Goal: Task Accomplishment & Management: Complete application form

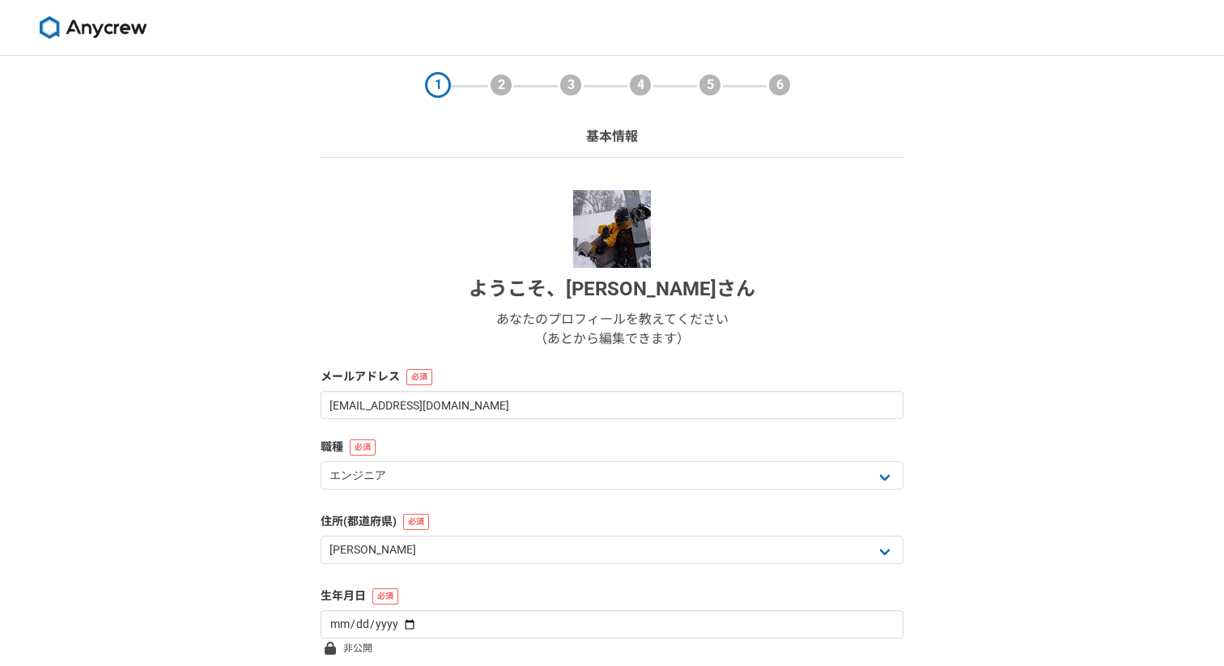
select select "13"
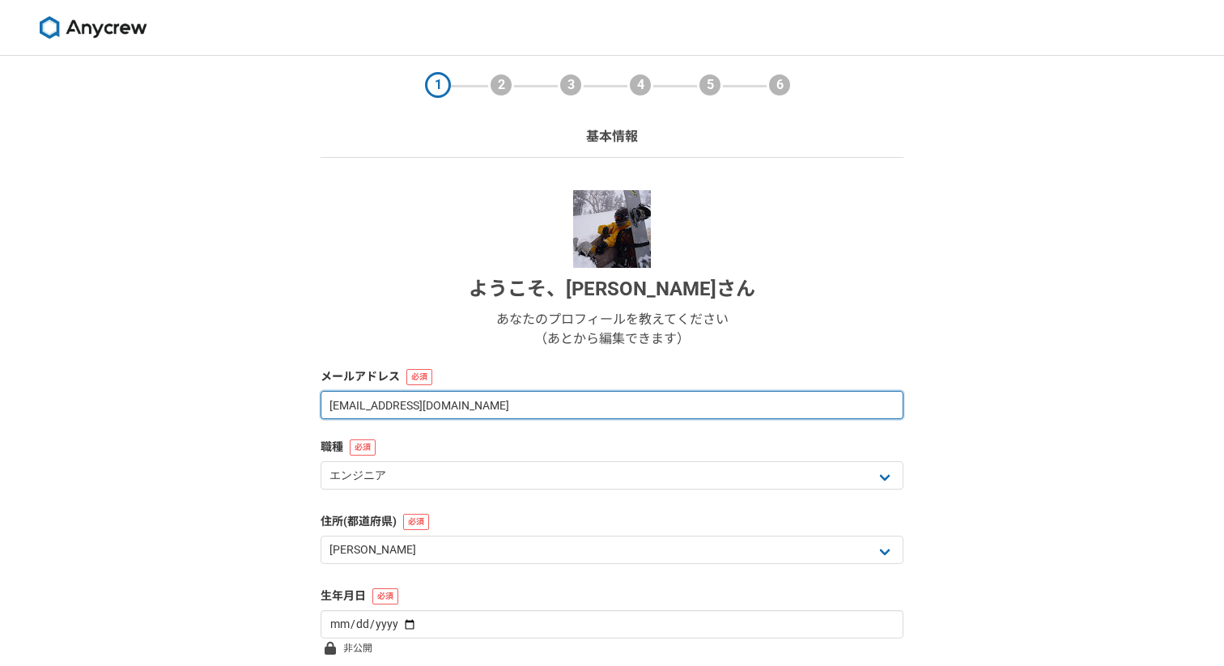
click at [542, 410] on input "[EMAIL_ADDRESS][DOMAIN_NAME]" at bounding box center [612, 405] width 583 height 28
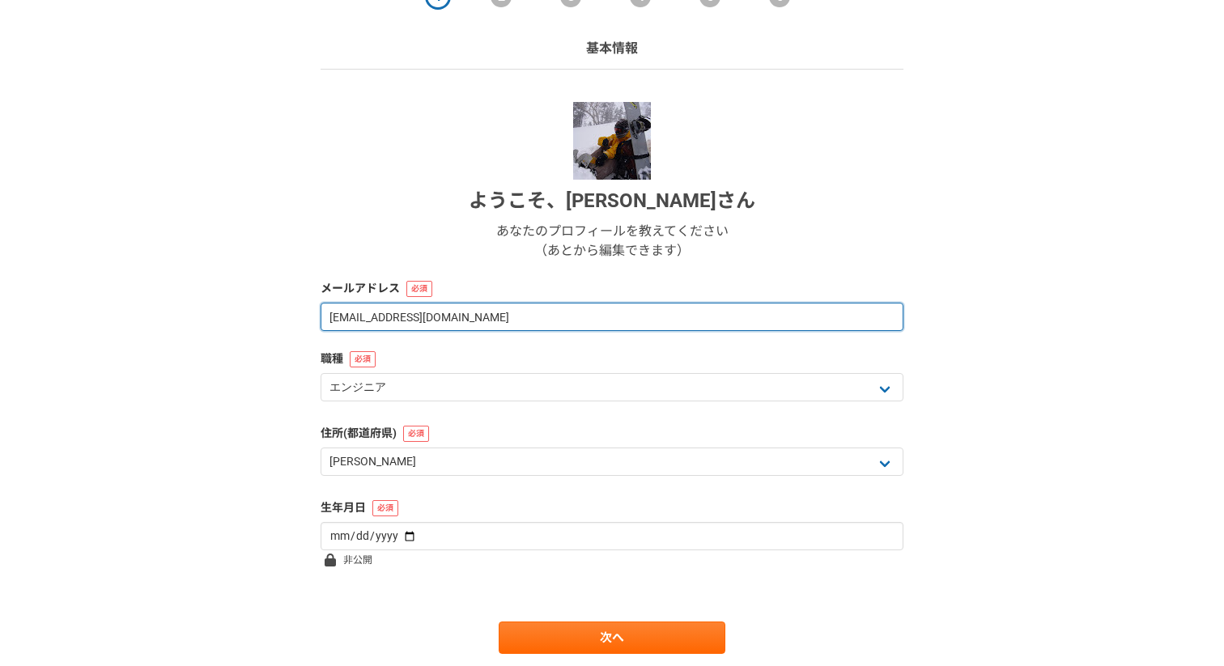
scroll to position [141, 0]
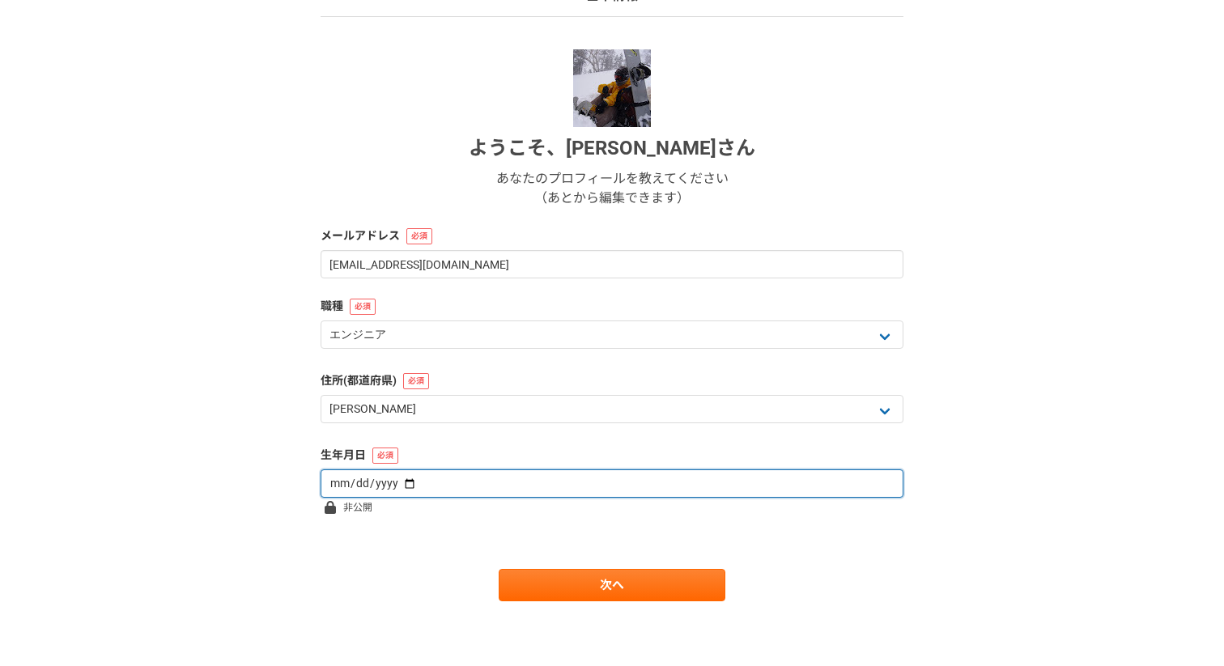
click at [408, 479] on input "date" at bounding box center [612, 484] width 583 height 28
type input "[DATE]"
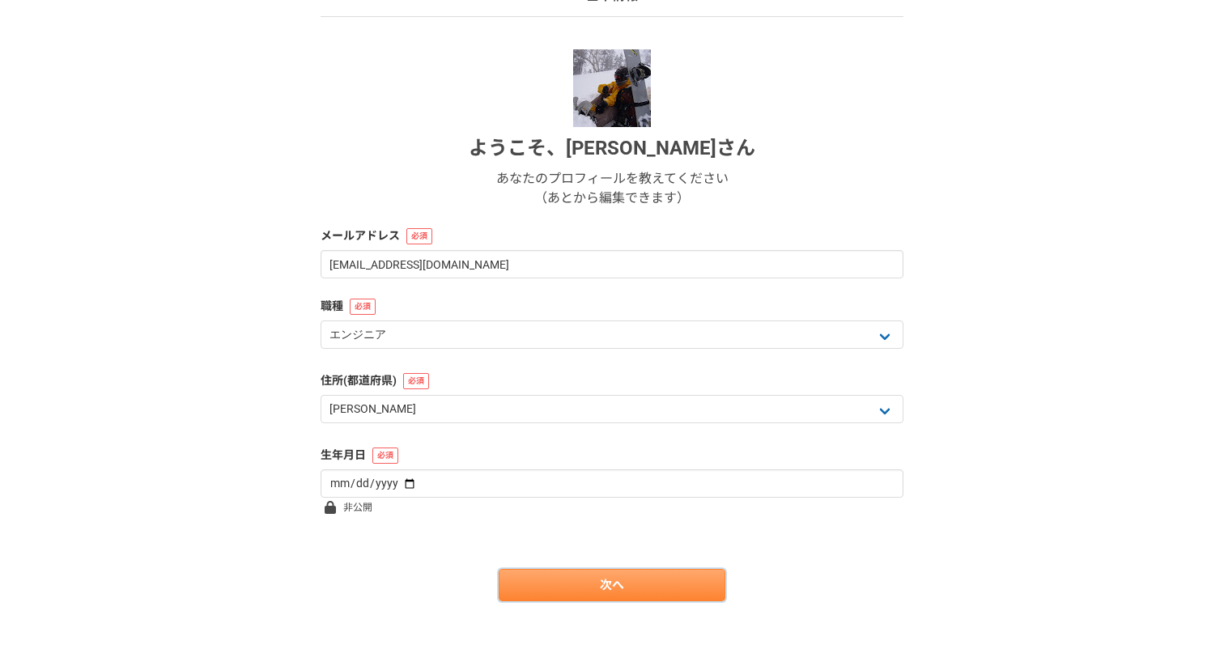
click at [545, 583] on link "次へ" at bounding box center [612, 585] width 227 height 32
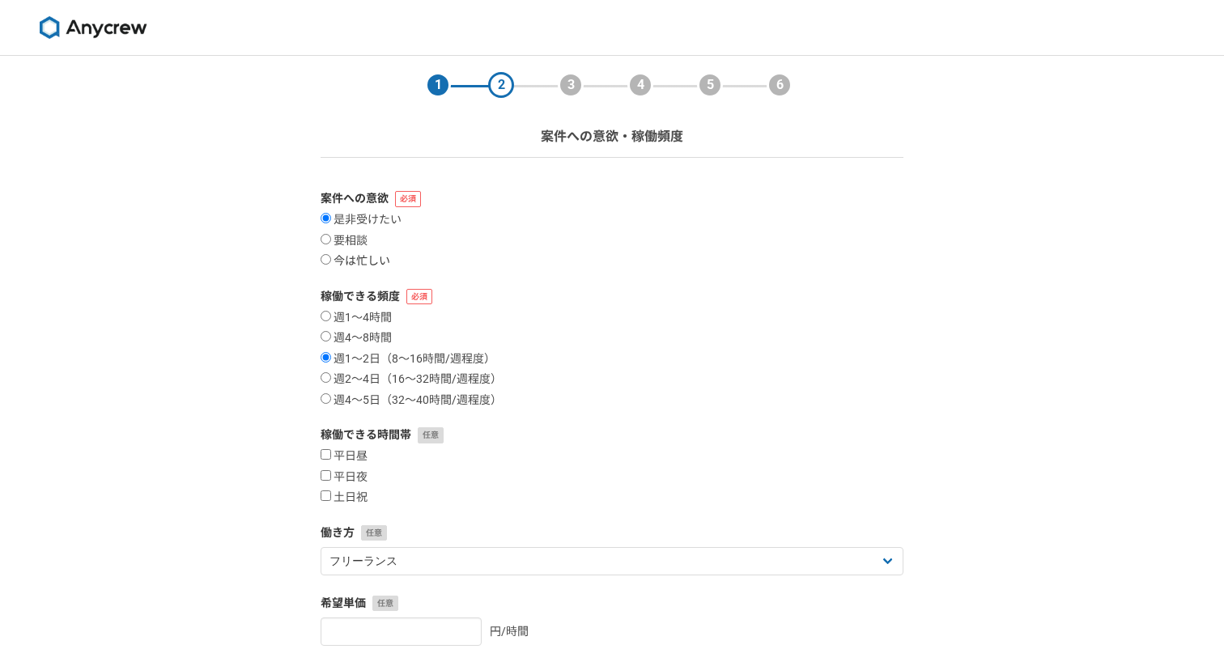
click at [338, 259] on label "今は忙しい" at bounding box center [356, 261] width 70 height 15
click at [331, 259] on input "今は忙しい" at bounding box center [326, 259] width 11 height 11
radio input "true"
click at [368, 319] on label "週1〜4時間" at bounding box center [356, 318] width 71 height 15
click at [331, 319] on input "週1〜4時間" at bounding box center [326, 316] width 11 height 11
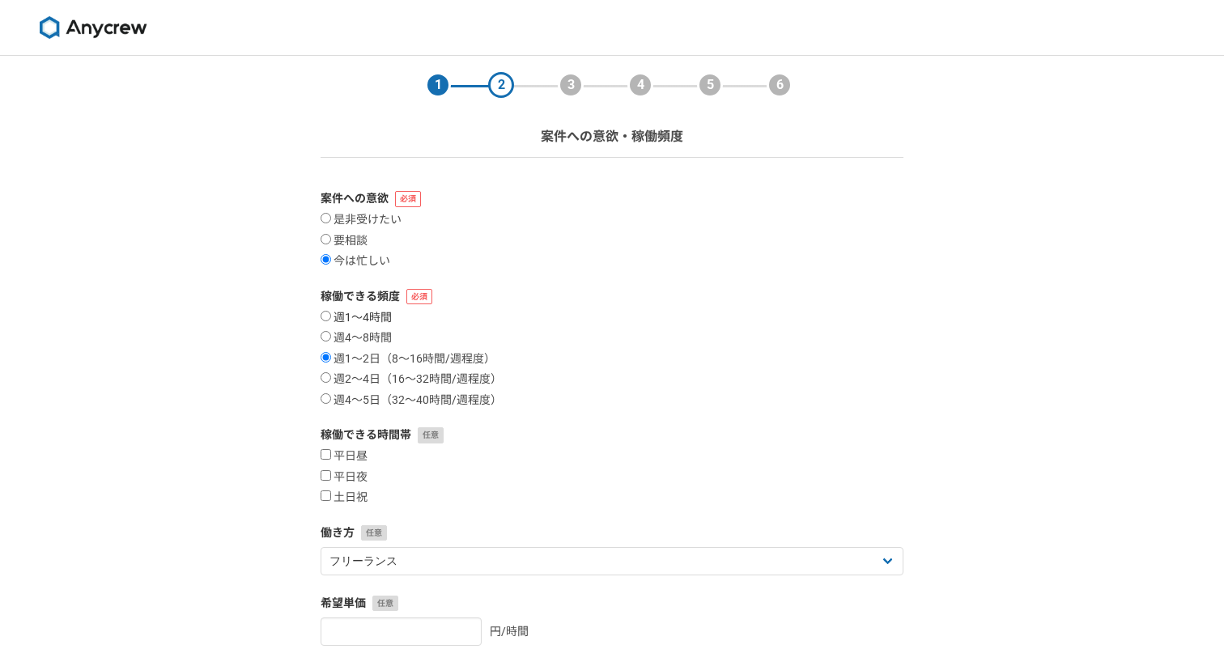
radio input "true"
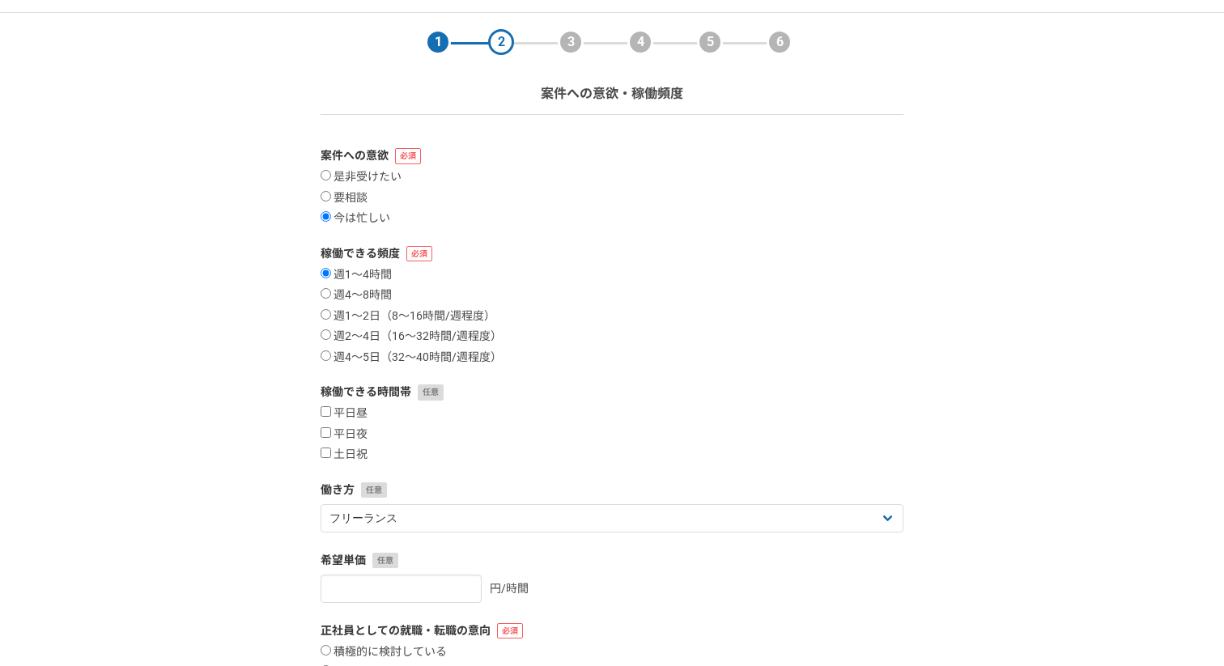
scroll to position [57, 0]
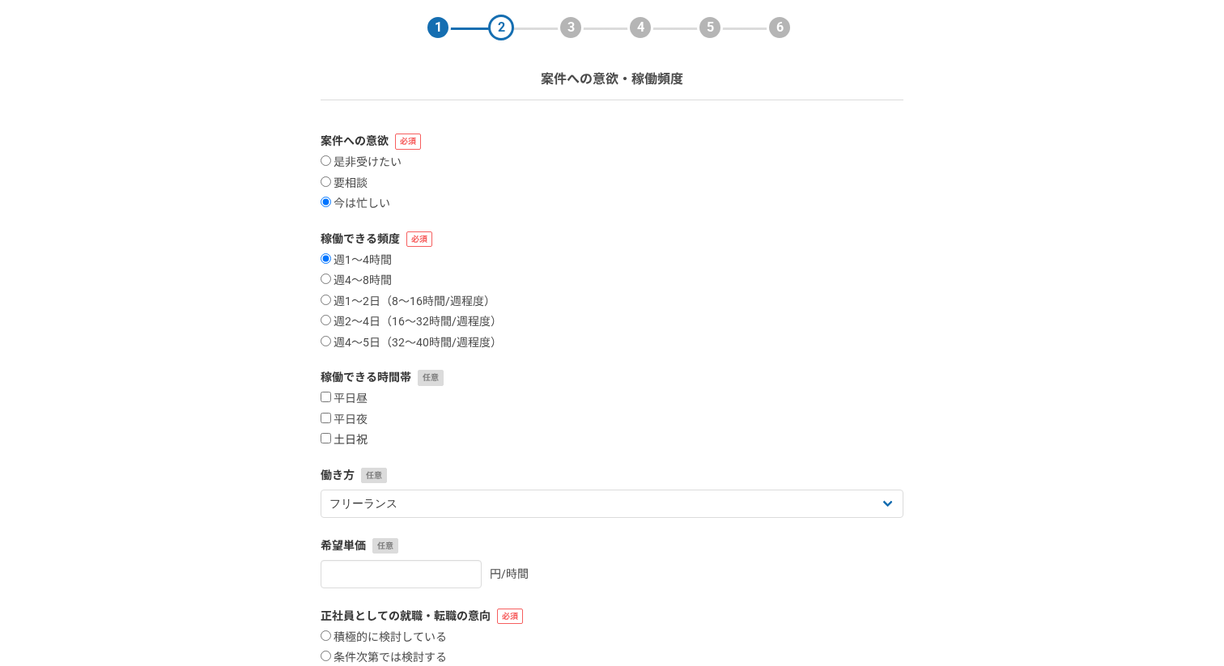
click at [362, 445] on label "土日祝" at bounding box center [344, 440] width 47 height 15
click at [331, 444] on input "土日祝" at bounding box center [326, 438] width 11 height 11
checkbox input "true"
click at [358, 428] on div "平日昼 平日夜 土日祝" at bounding box center [612, 420] width 583 height 56
click at [339, 419] on label "平日夜" at bounding box center [344, 420] width 47 height 15
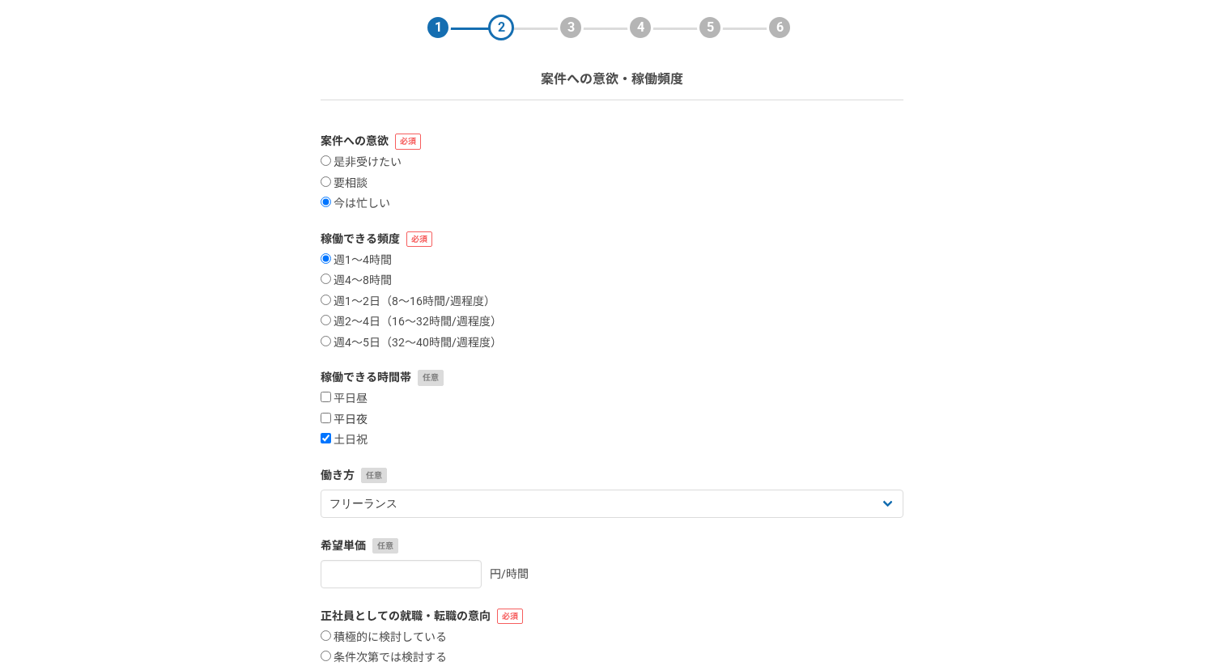
click at [331, 419] on input "平日夜" at bounding box center [326, 418] width 11 height 11
checkbox input "true"
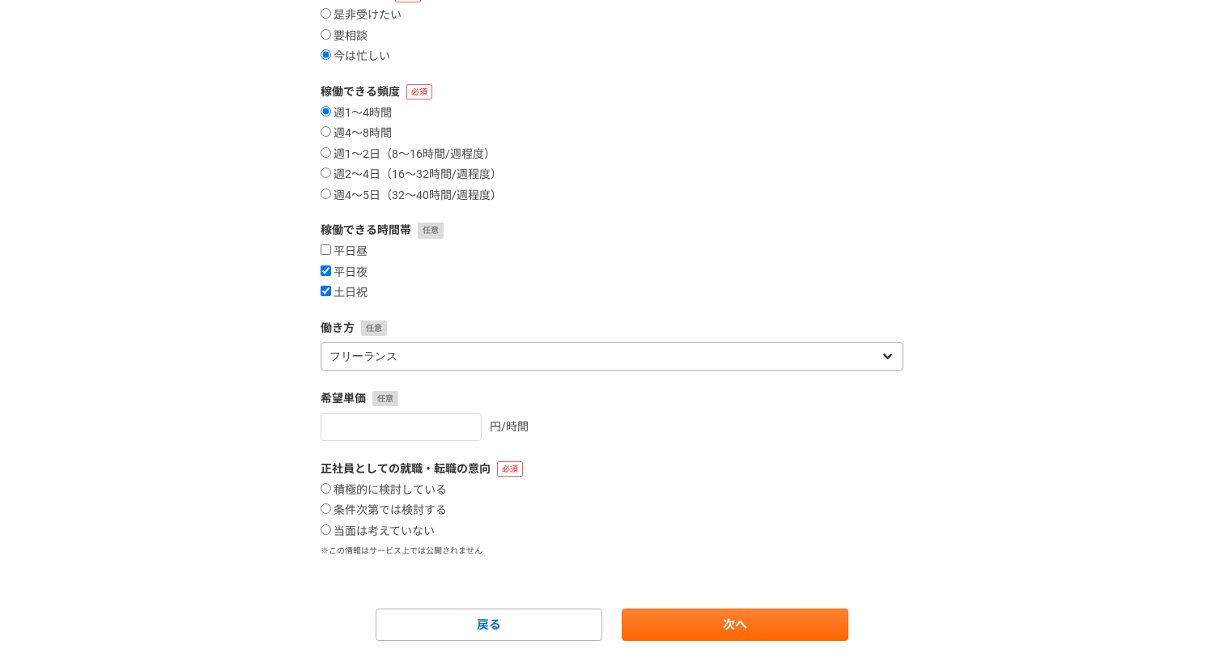
scroll to position [217, 0]
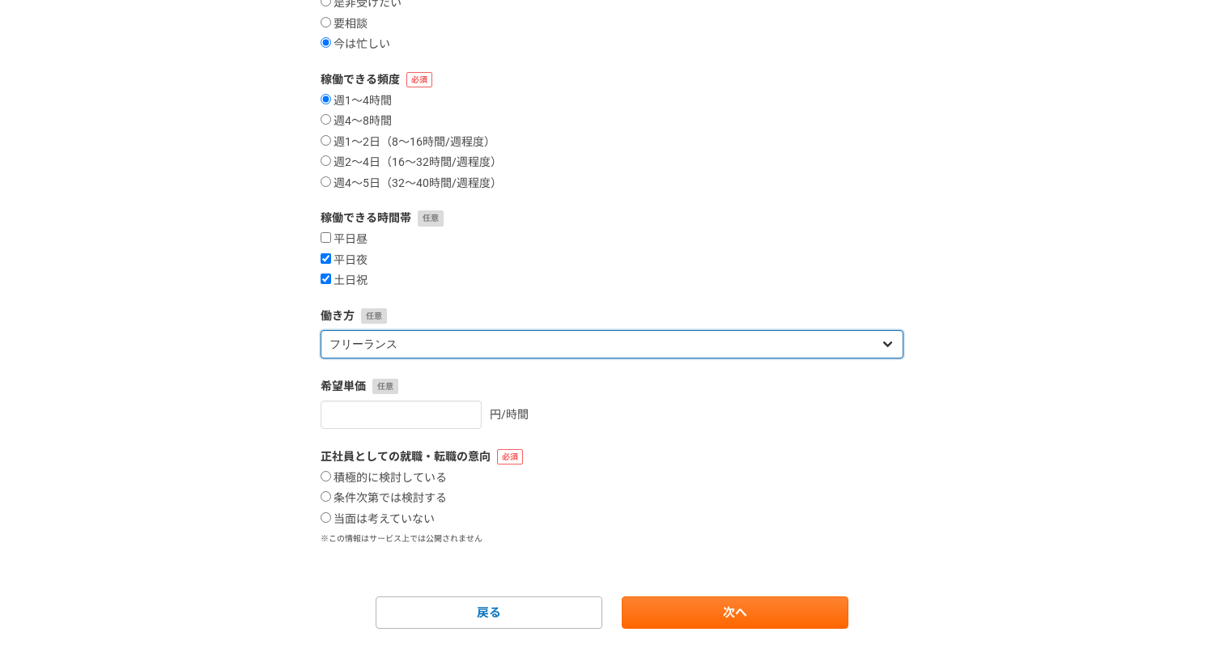
click at [588, 349] on select "フリーランス 副業 その他" at bounding box center [612, 344] width 583 height 28
select select "sidejob"
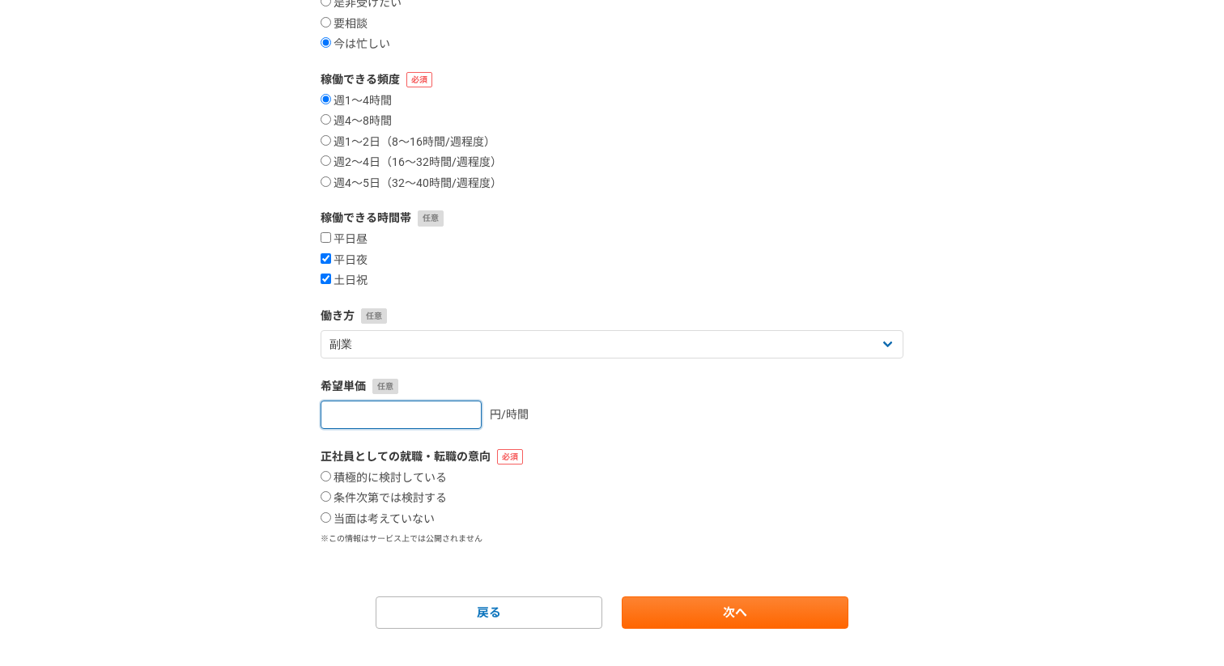
click at [397, 406] on input "number" at bounding box center [401, 415] width 161 height 28
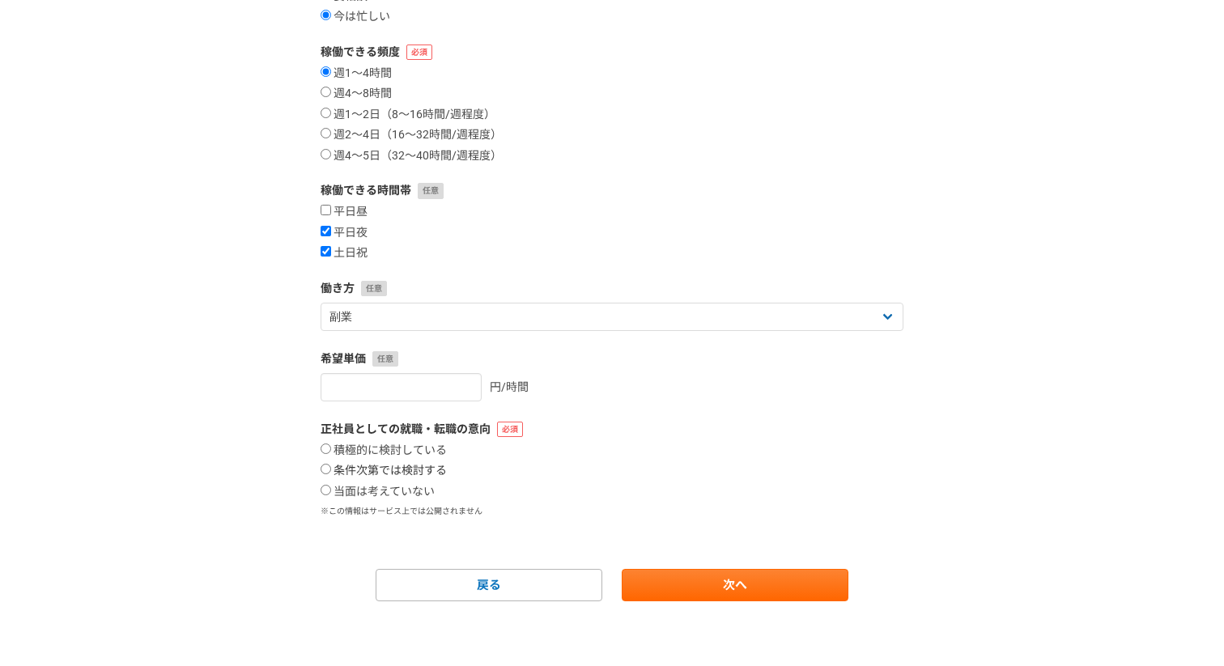
click at [392, 475] on label "条件次第では検討する" at bounding box center [384, 471] width 126 height 15
click at [331, 474] on input "条件次第では検討する" at bounding box center [326, 469] width 11 height 11
radio input "true"
click at [687, 574] on link "次へ" at bounding box center [735, 585] width 227 height 32
select select
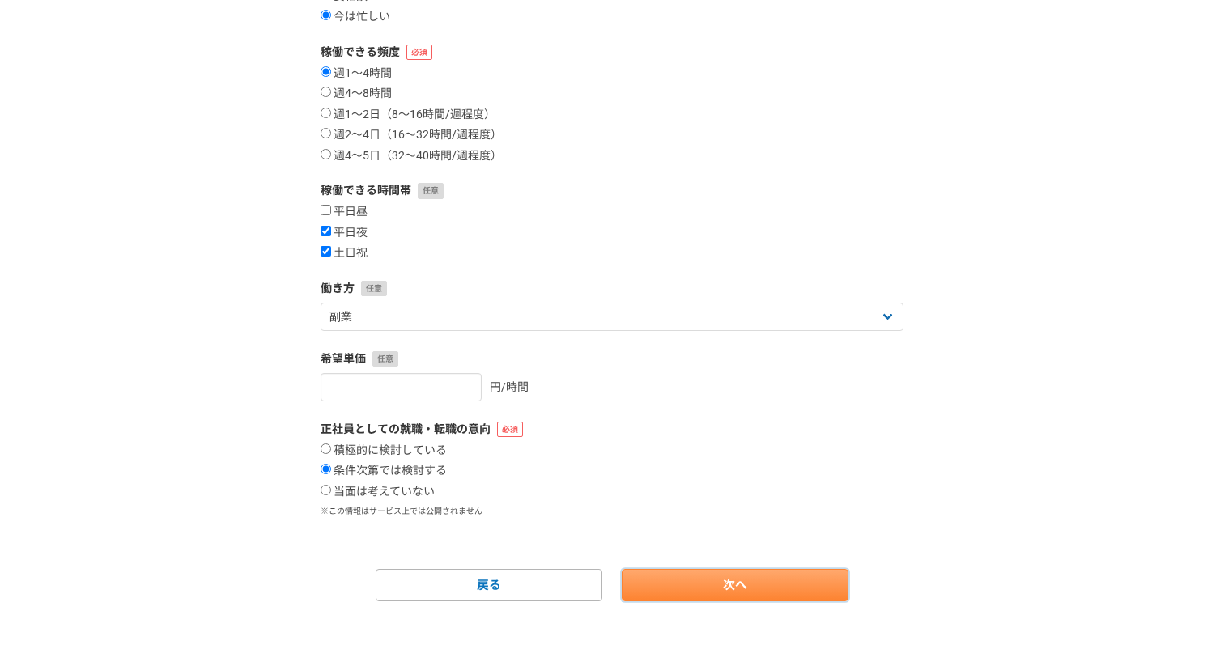
select select
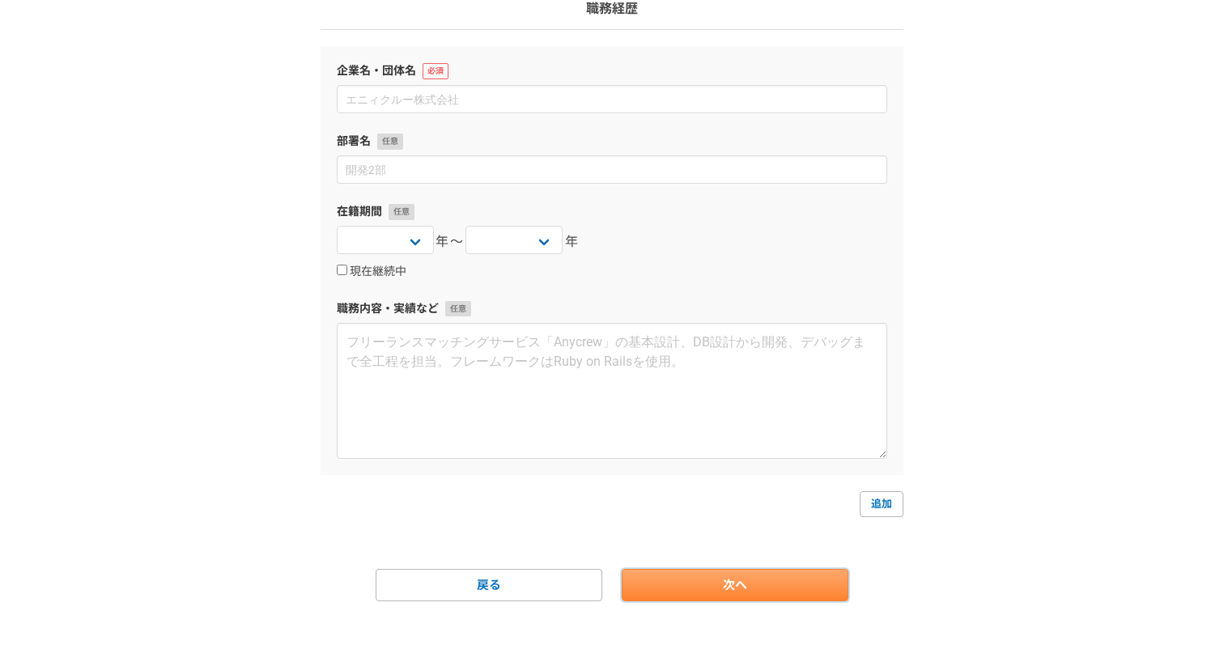
scroll to position [0, 0]
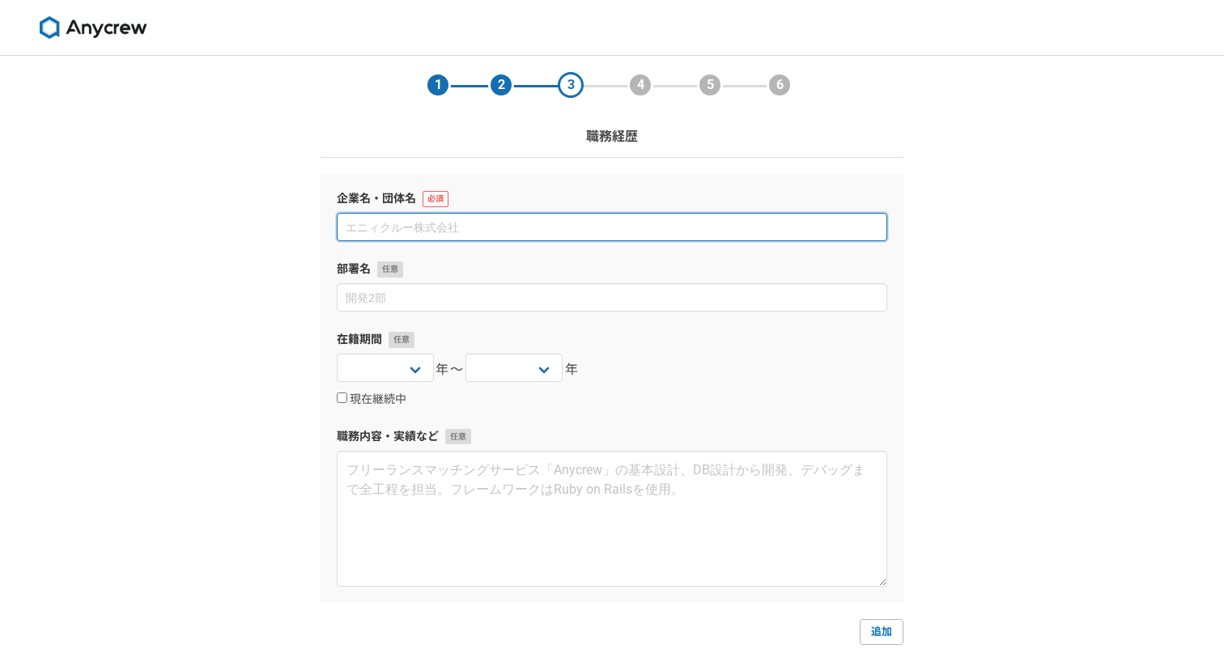
click at [481, 232] on input at bounding box center [612, 227] width 551 height 28
type input "株式会社アプトポッド"
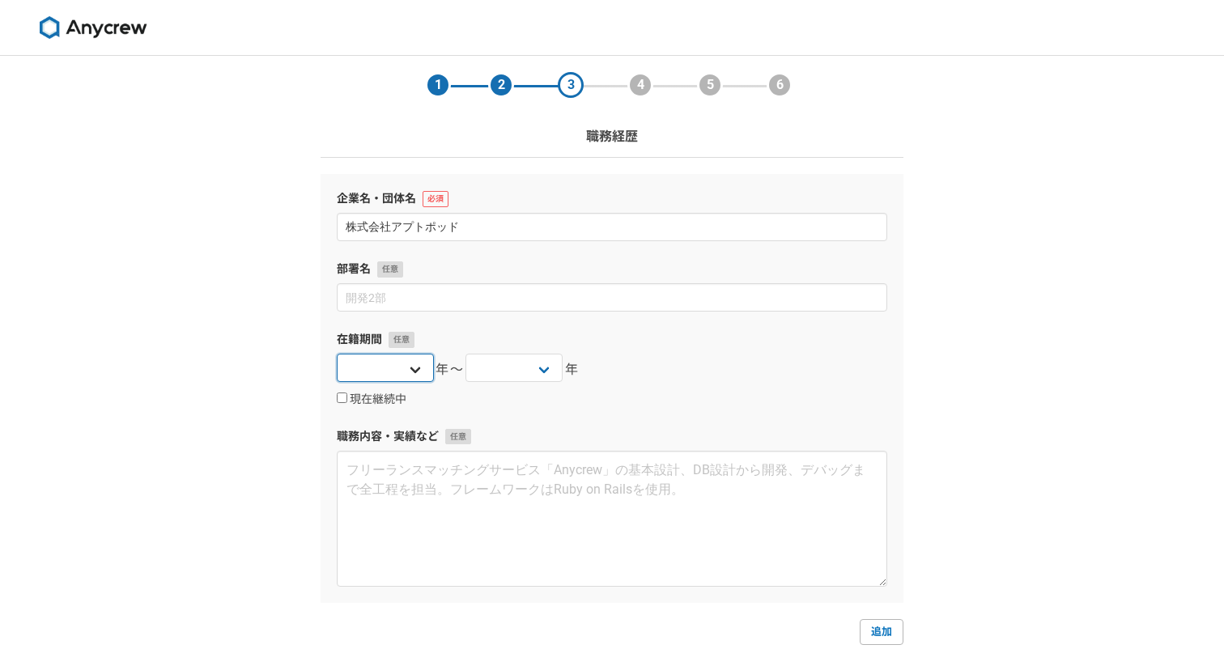
click at [429, 359] on select "[DATE] [DATE] [DATE] [DATE] [DATE] [DATE] [DATE] [DATE] [DATE] [DATE] [DATE] [D…" at bounding box center [385, 368] width 97 height 28
select select "[DATE]"
click at [525, 366] on select "[DATE] [DATE] [DATE] [DATE] [DATE] [DATE] [DATE] [DATE] [DATE] [DATE] [DATE] [D…" at bounding box center [514, 368] width 97 height 28
select select "[DATE]"
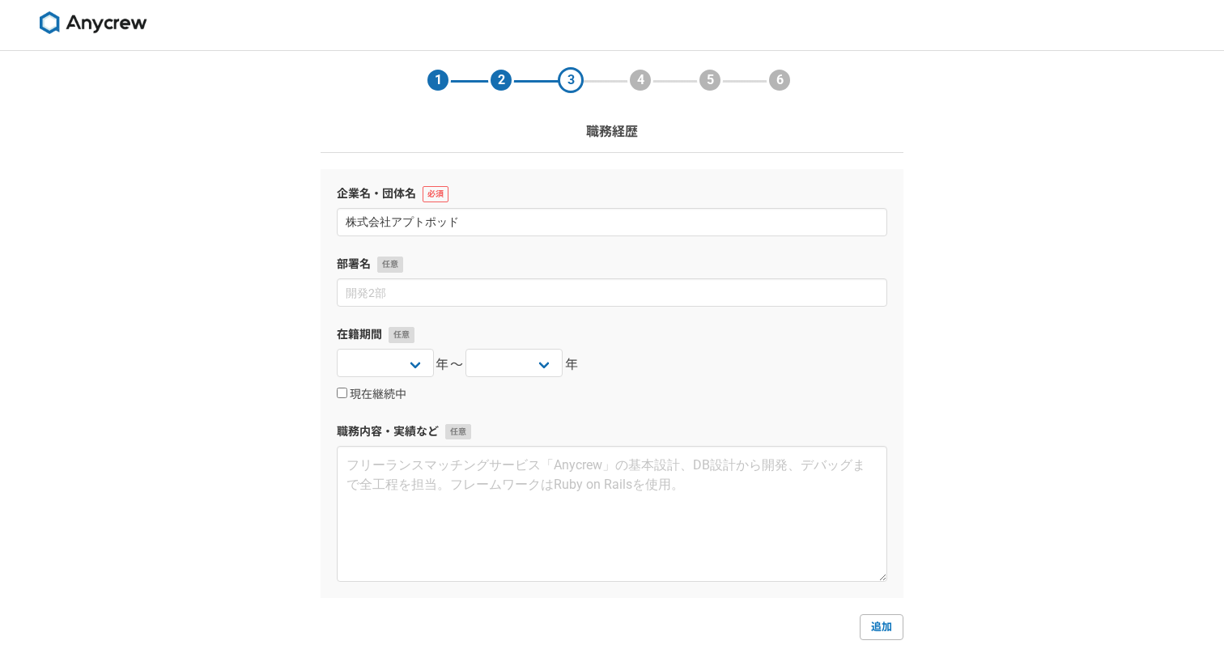
click at [378, 402] on div "現在継続中" at bounding box center [612, 394] width 551 height 19
click at [351, 392] on label "現在継続中" at bounding box center [372, 395] width 70 height 15
click at [347, 392] on input "現在継続中" at bounding box center [342, 393] width 11 height 11
checkbox input "true"
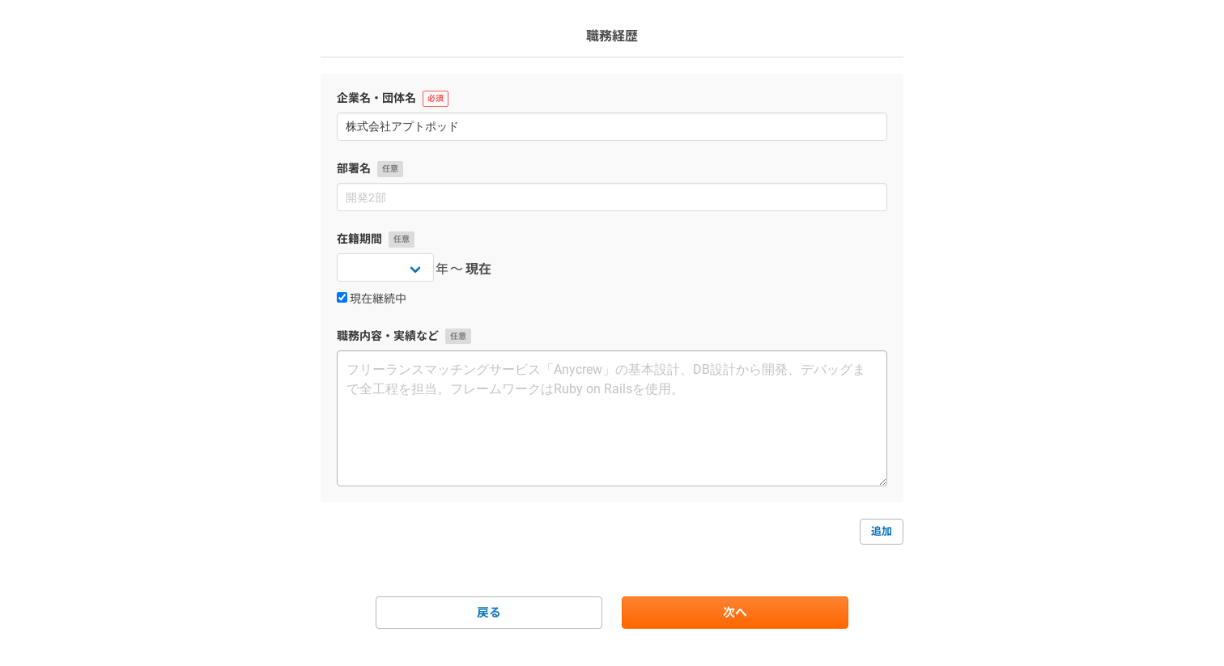
scroll to position [127, 0]
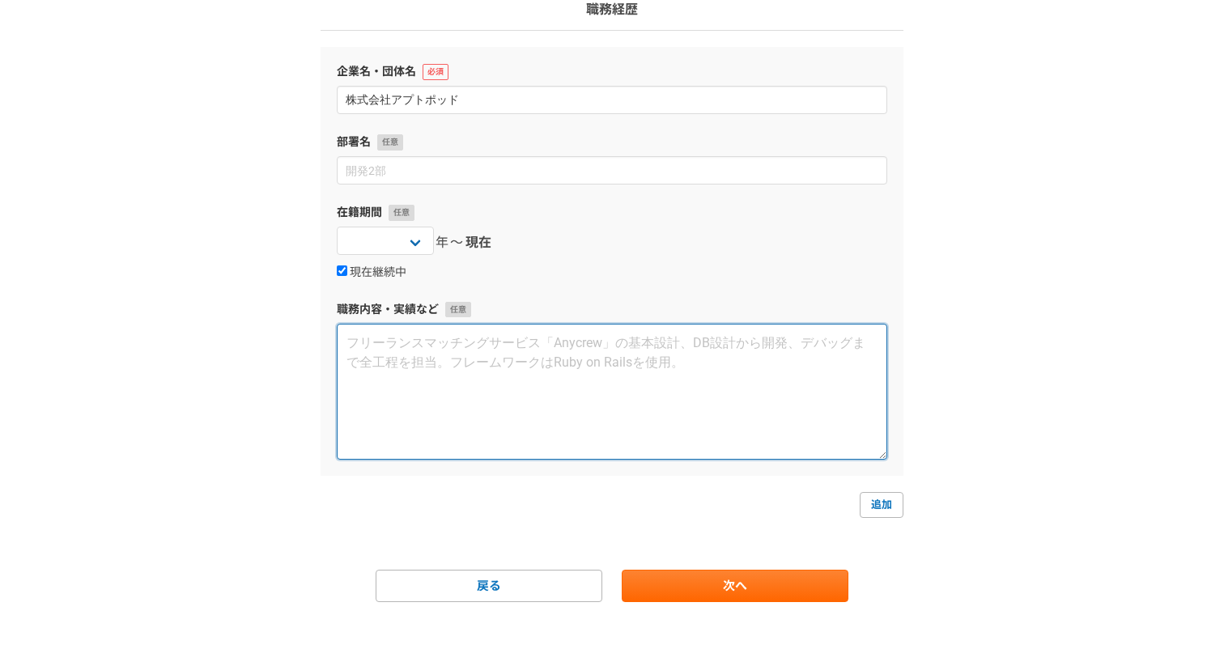
click at [496, 436] on textarea at bounding box center [612, 392] width 551 height 136
type textarea "し"
type textarea "く"
type textarea "k"
type textarea "自社製品intdashのくみ"
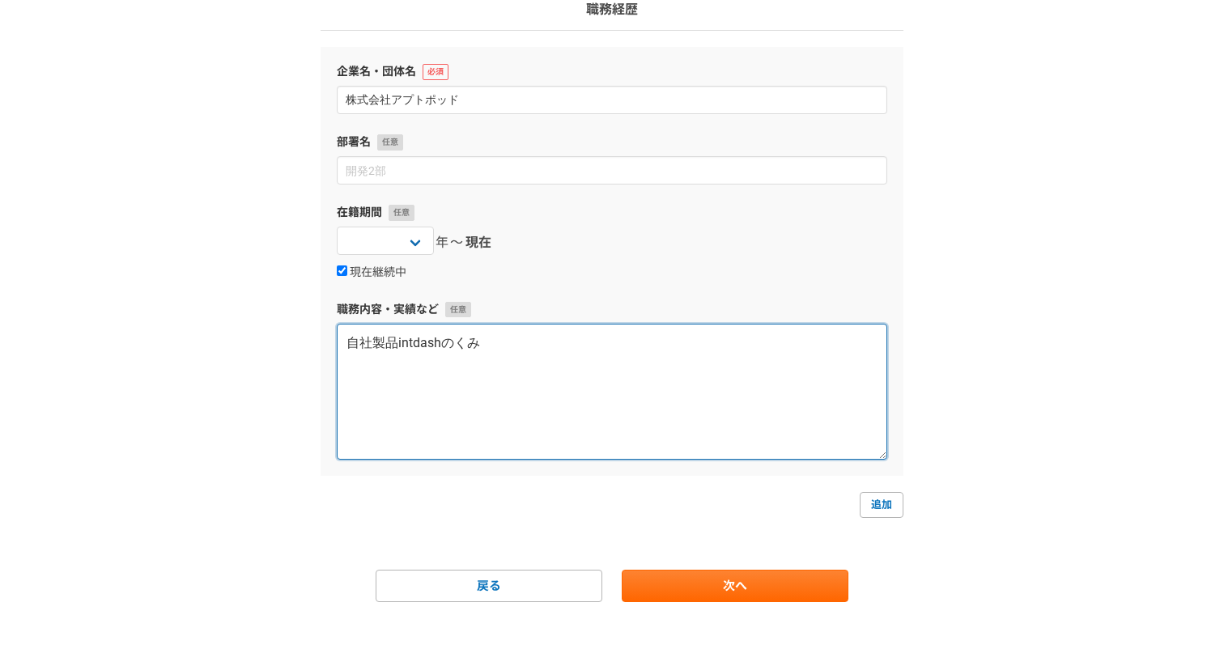
scroll to position [0, 0]
